Goal: Task Accomplishment & Management: Manage account settings

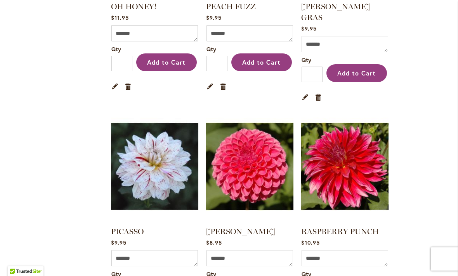
scroll to position [1824, 0]
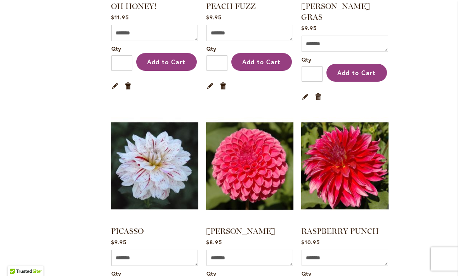
click at [359, 119] on img at bounding box center [344, 166] width 87 height 109
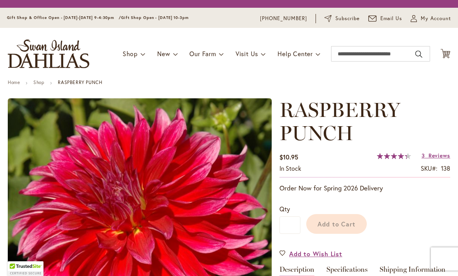
type input "*****"
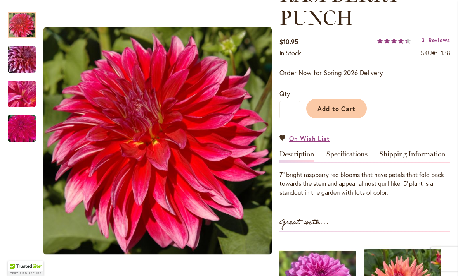
scroll to position [132, 0]
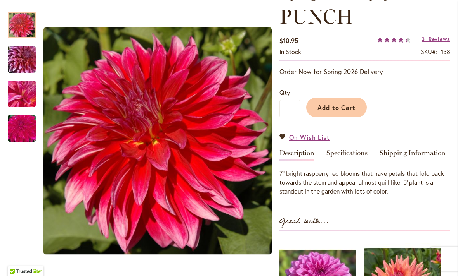
click at [31, 94] on img "RASPBERRY PUNCH" at bounding box center [22, 94] width 56 height 42
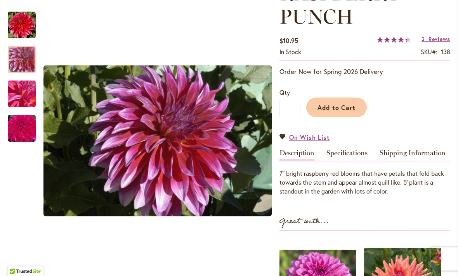
click at [29, 66] on div at bounding box center [22, 59] width 28 height 27
click at [29, 60] on div at bounding box center [22, 59] width 28 height 27
click at [25, 56] on div at bounding box center [22, 59] width 28 height 27
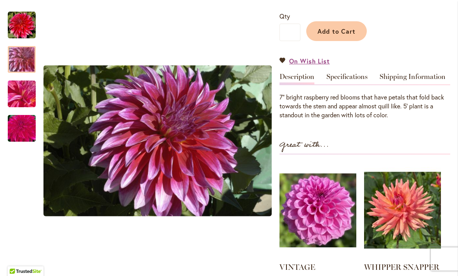
scroll to position [206, 0]
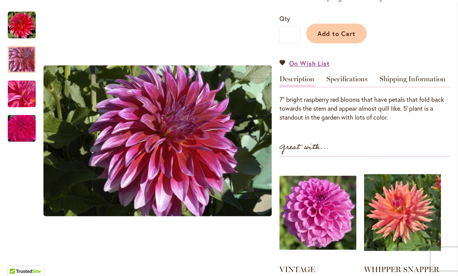
click at [355, 79] on link "Specifications" at bounding box center [346, 81] width 41 height 11
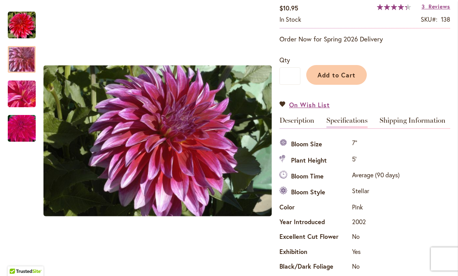
scroll to position [155, 0]
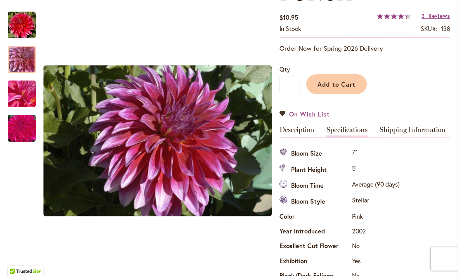
click at [302, 130] on link "Description" at bounding box center [296, 131] width 35 height 11
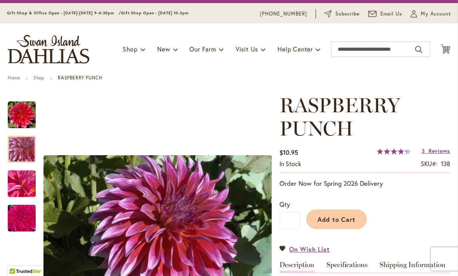
scroll to position [18, 0]
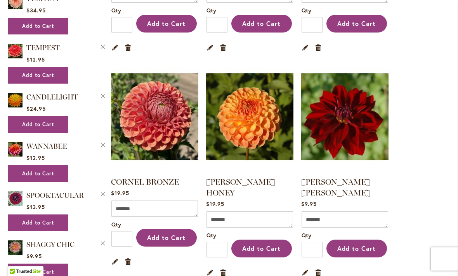
scroll to position [544, 0]
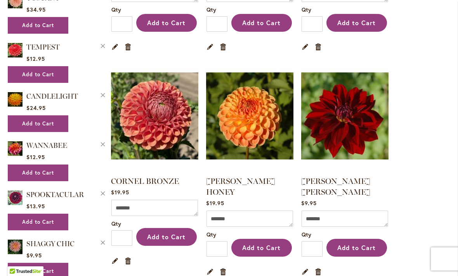
click at [165, 123] on img at bounding box center [154, 116] width 87 height 109
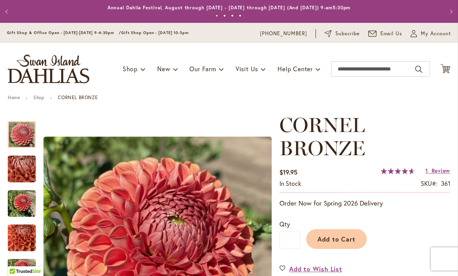
type input "*****"
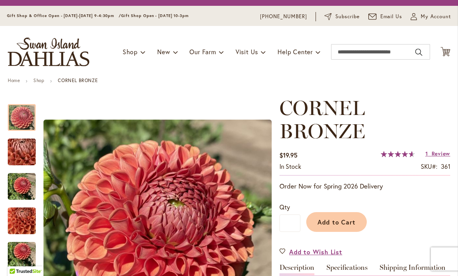
scroll to position [21, 0]
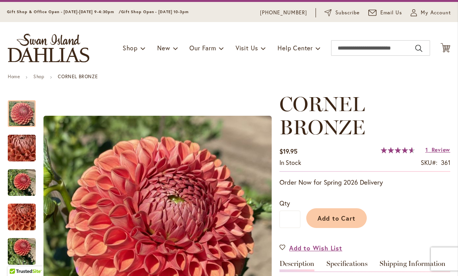
click at [19, 174] on img "CORNEL BRONZE" at bounding box center [22, 183] width 28 height 28
click at [33, 112] on img "CORNEL BRONZE" at bounding box center [22, 114] width 28 height 28
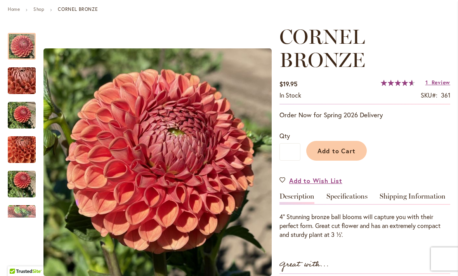
scroll to position [89, 0]
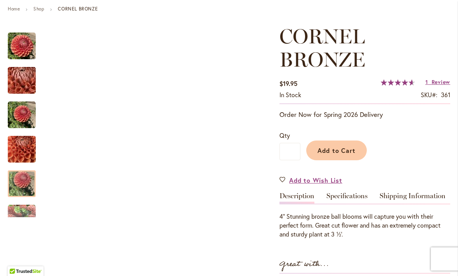
click at [31, 178] on img "CORNEL BRONZE" at bounding box center [22, 184] width 28 height 37
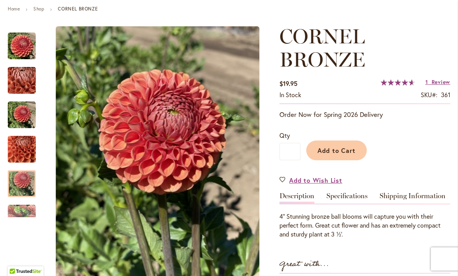
click at [29, 149] on img "CORNEL BRONZE" at bounding box center [22, 149] width 28 height 37
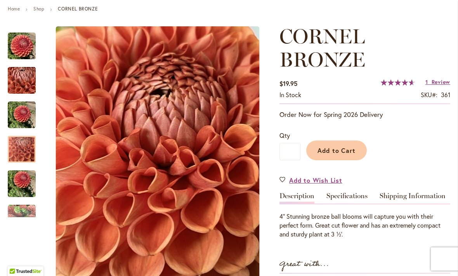
click at [26, 183] on img "CORNEL BRONZE" at bounding box center [22, 184] width 28 height 37
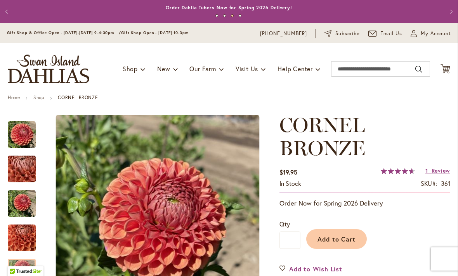
scroll to position [0, 0]
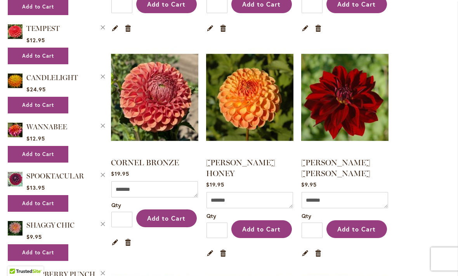
scroll to position [567, 0]
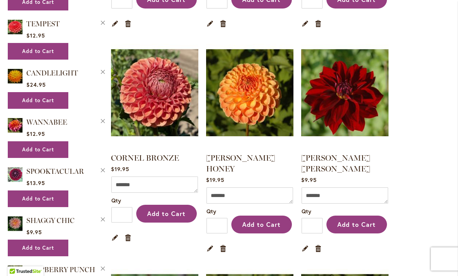
click at [129, 233] on link "Remove item" at bounding box center [127, 237] width 7 height 9
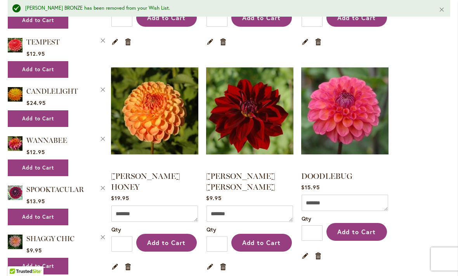
scroll to position [567, 0]
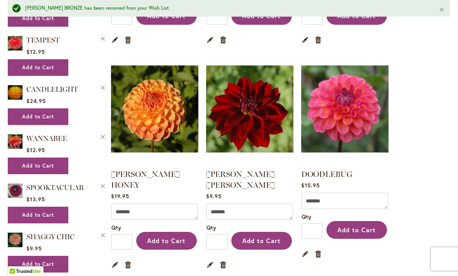
click at [266, 124] on img at bounding box center [249, 109] width 87 height 109
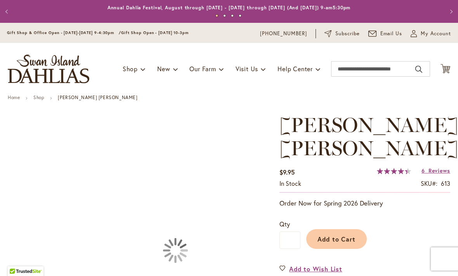
type input "*****"
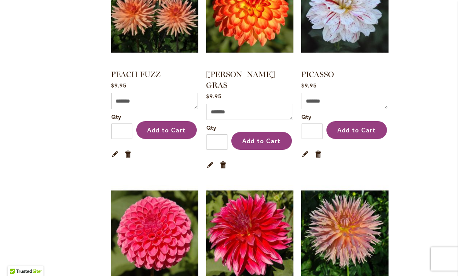
scroll to position [1755, 0]
